Goal: Task Accomplishment & Management: Manage account settings

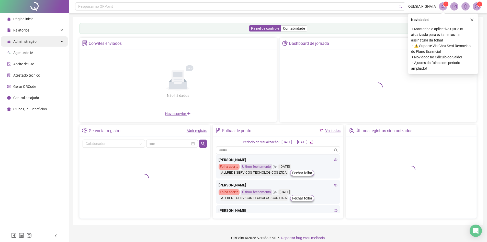
click at [31, 42] on span "Administração" at bounding box center [24, 41] width 23 height 4
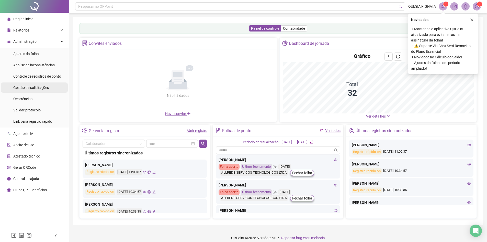
click at [25, 86] on span "Gestão de solicitações" at bounding box center [31, 87] width 36 height 4
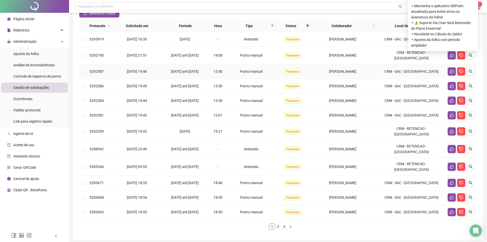
scroll to position [70, 0]
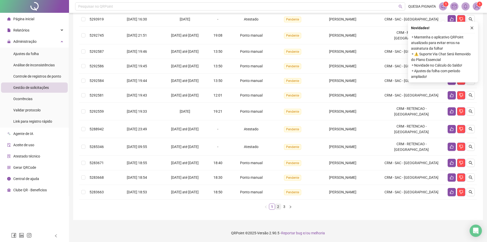
click at [279, 208] on link "2" at bounding box center [278, 207] width 6 height 6
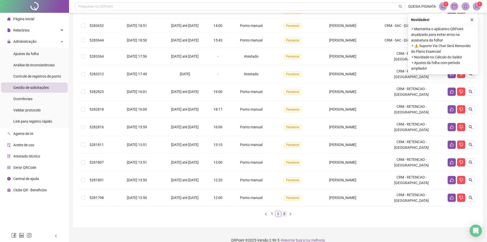
click at [283, 216] on link "3" at bounding box center [285, 214] width 6 height 6
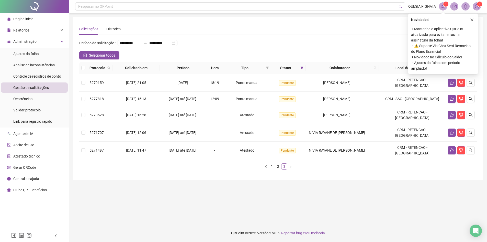
scroll to position [0, 0]
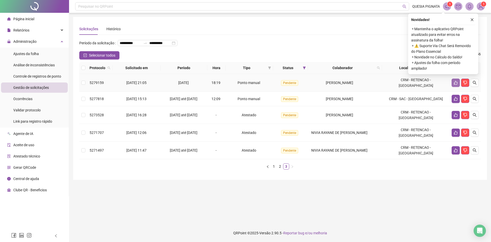
click at [454, 85] on icon "like" at bounding box center [456, 83] width 4 height 4
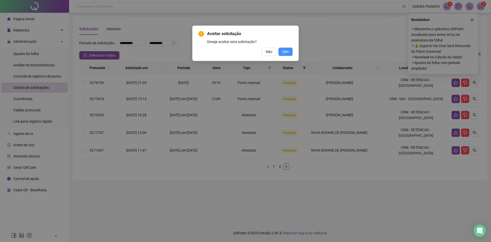
click at [285, 52] on span "Sim" at bounding box center [286, 52] width 6 height 6
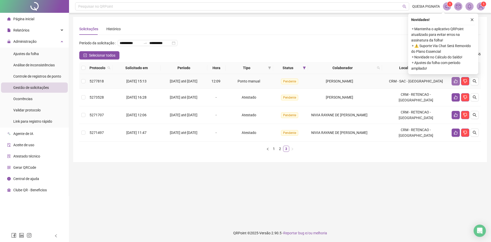
click at [455, 85] on td at bounding box center [465, 81] width 31 height 15
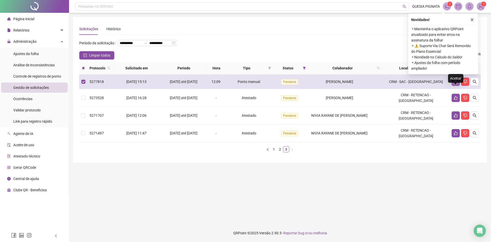
click at [454, 84] on icon "like" at bounding box center [456, 82] width 4 height 4
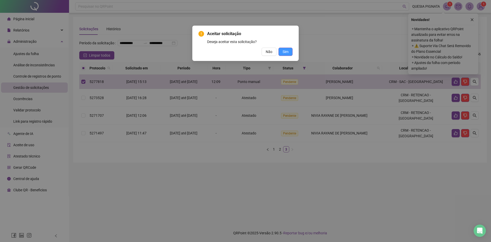
click at [285, 55] on button "Sim" at bounding box center [286, 52] width 14 height 8
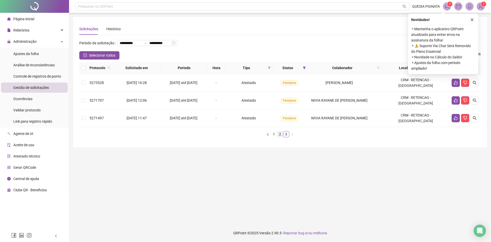
click at [280, 137] on link "2" at bounding box center [280, 134] width 6 height 6
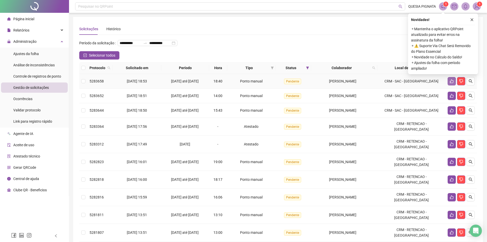
click at [449, 85] on button "button" at bounding box center [452, 81] width 8 height 8
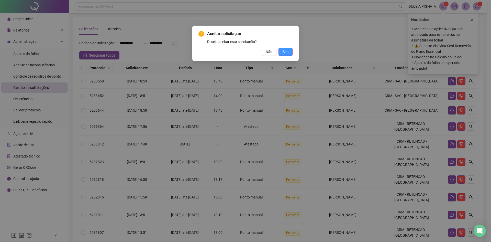
click at [288, 52] on button "Sim" at bounding box center [286, 52] width 14 height 8
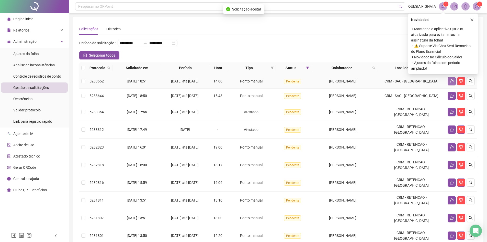
click at [450, 83] on icon "like" at bounding box center [452, 81] width 4 height 4
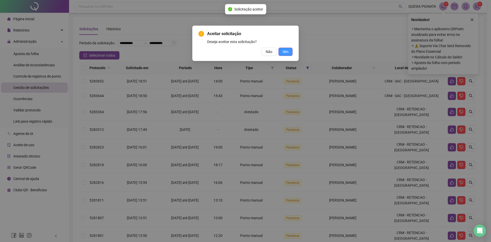
click at [285, 51] on span "Sim" at bounding box center [286, 52] width 6 height 6
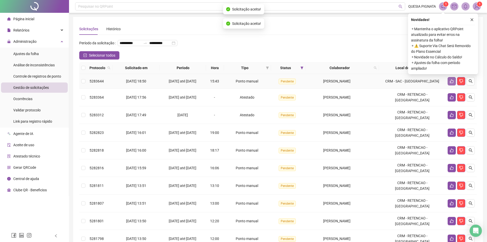
click at [448, 85] on button "button" at bounding box center [452, 81] width 8 height 8
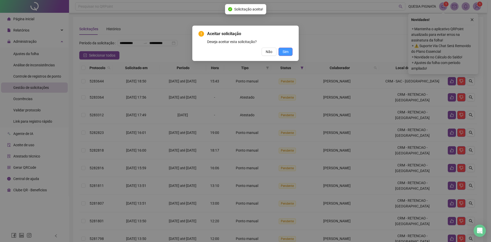
click at [286, 52] on span "Sim" at bounding box center [286, 52] width 6 height 6
